Goal: Check status: Check status

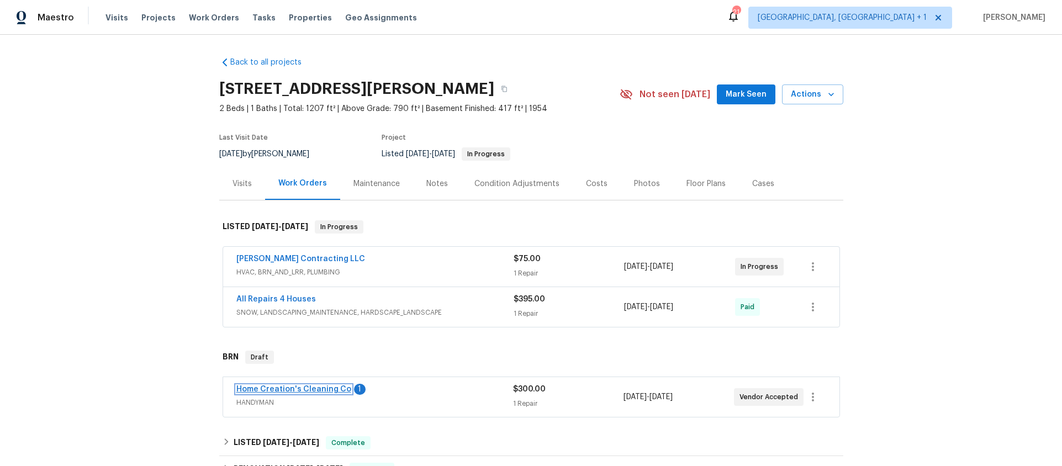
click at [284, 390] on link "Home Creation's Cleaning Co" at bounding box center [293, 389] width 115 height 8
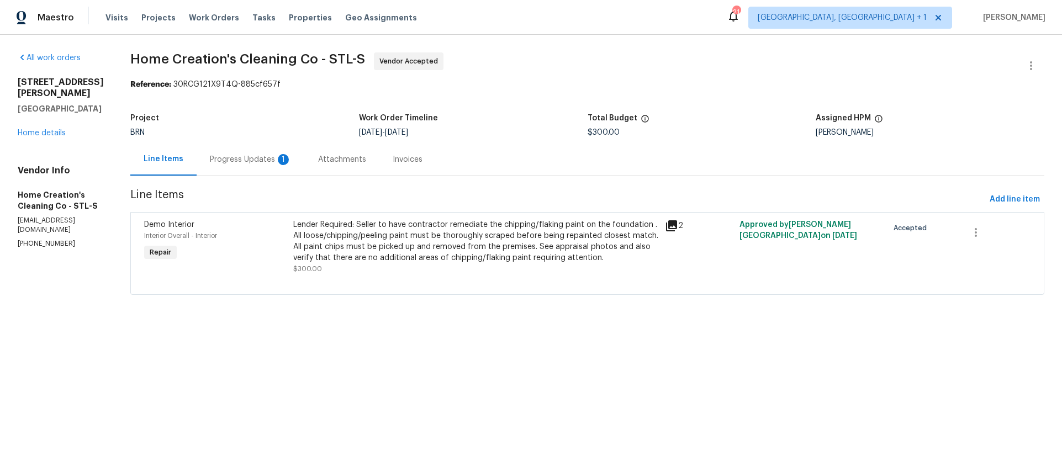
click at [271, 170] on div "Progress Updates 1" at bounding box center [251, 159] width 108 height 33
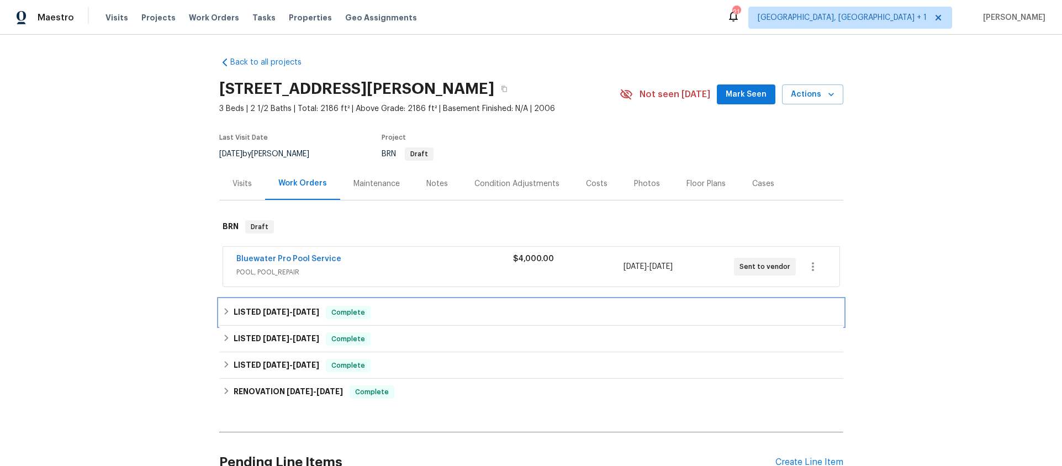
click at [246, 310] on h6 "LISTED [DATE] - [DATE]" at bounding box center [277, 312] width 86 height 13
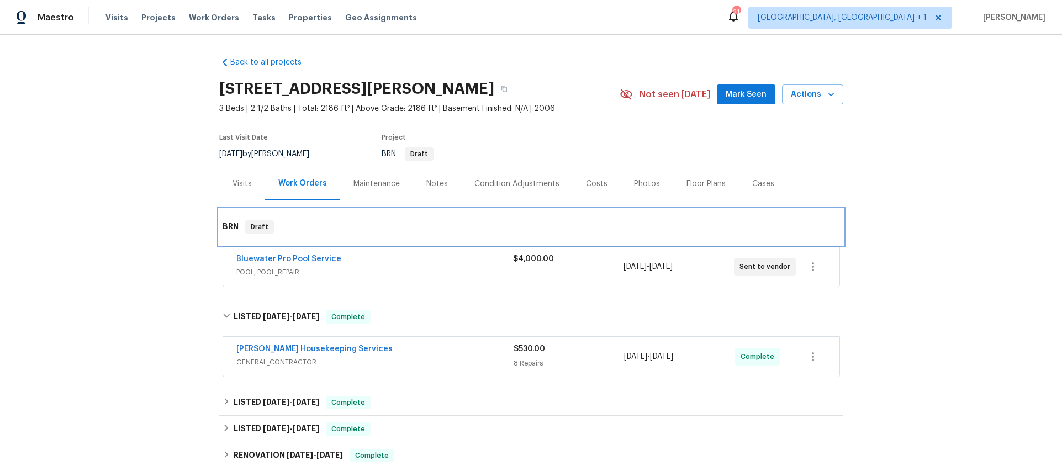
click at [362, 244] on div "BRN Draft" at bounding box center [531, 226] width 624 height 35
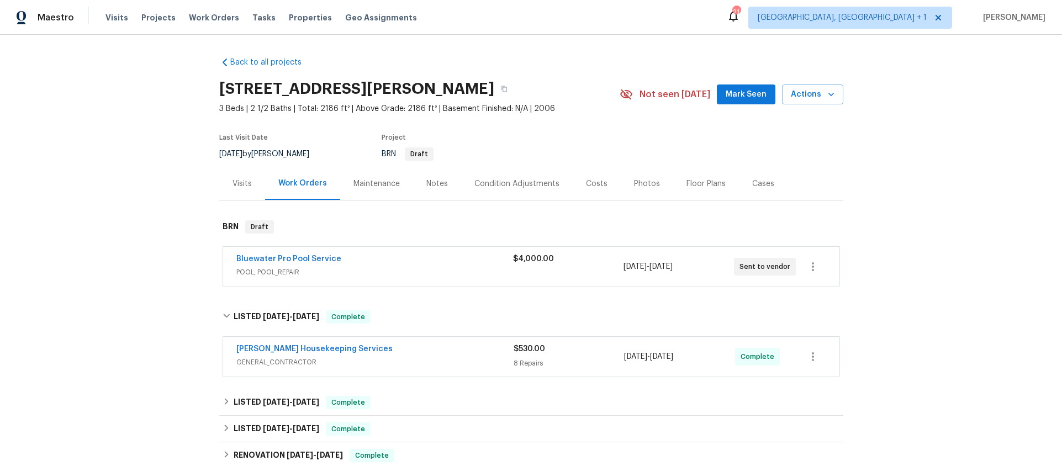
click at [282, 265] on div "Bluewater Pro Pool Service" at bounding box center [374, 259] width 277 height 13
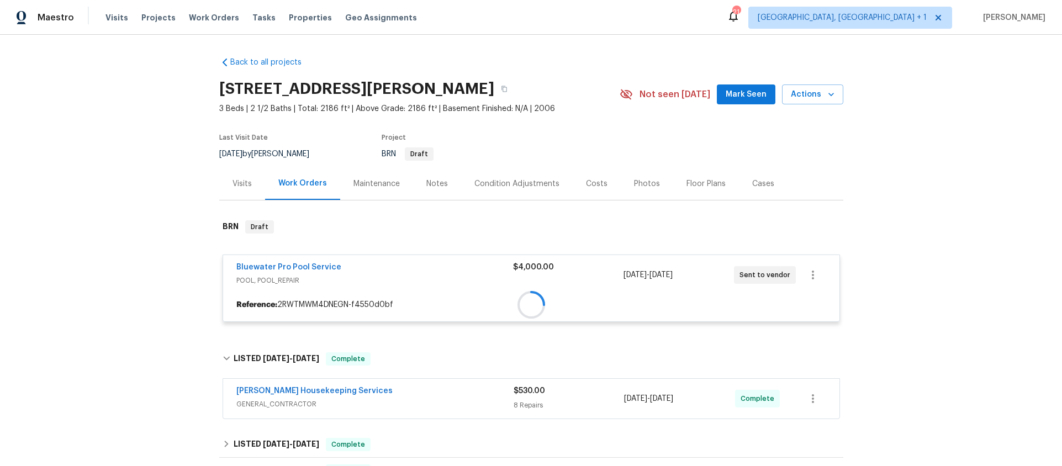
click at [283, 258] on div "Bluewater Pro Pool Service POOL, POOL_REPAIR $4,000.00 [DATE] - [DATE] Sent to …" at bounding box center [531, 288] width 617 height 67
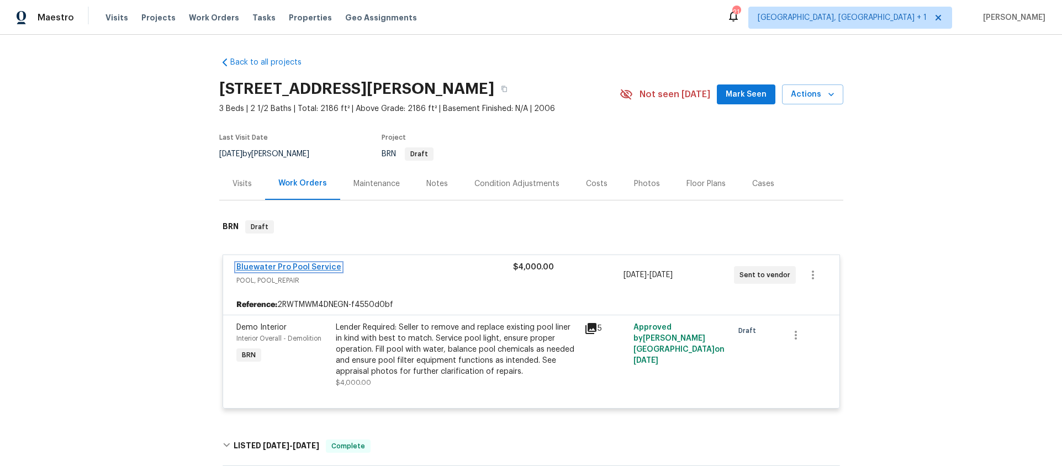
click at [279, 263] on link "Bluewater Pro Pool Service" at bounding box center [288, 267] width 105 height 8
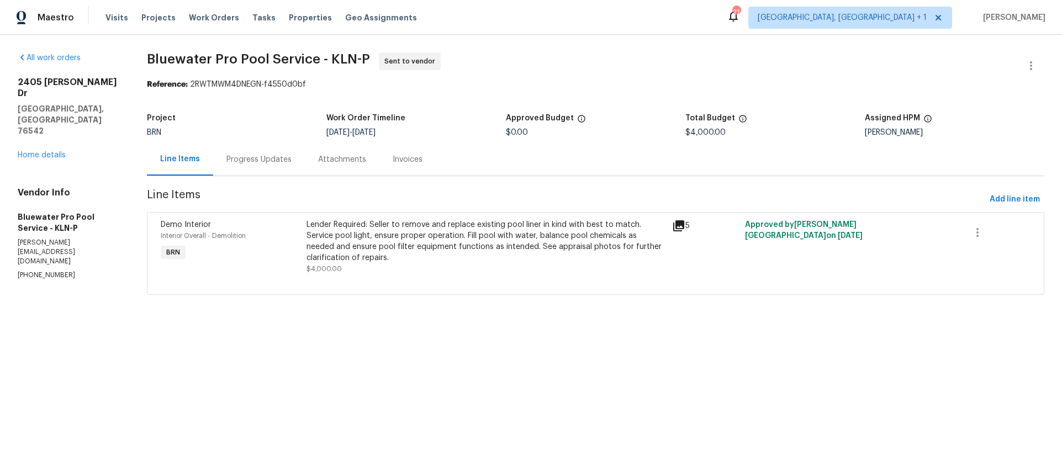
click at [238, 151] on div "Progress Updates" at bounding box center [259, 159] width 92 height 33
